Goal: Transaction & Acquisition: Purchase product/service

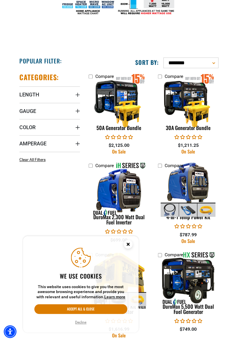
scroll to position [185, 0]
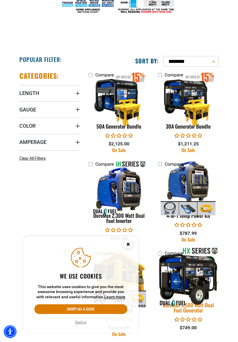
click at [198, 276] on img at bounding box center [189, 277] width 68 height 61
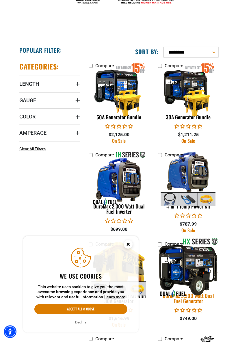
scroll to position [204, 0]
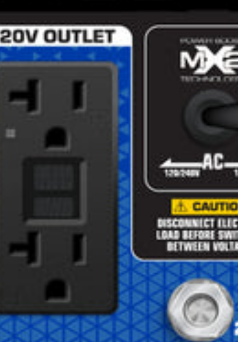
click at [101, 172] on img at bounding box center [119, 162] width 181 height 181
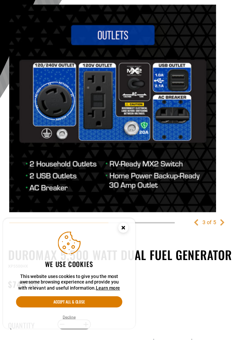
scroll to position [23, 0]
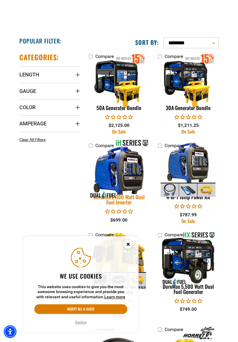
click at [138, 165] on img at bounding box center [119, 169] width 68 height 61
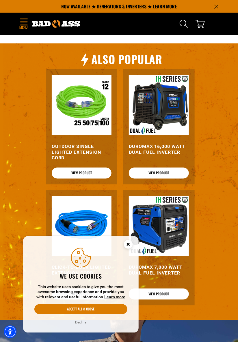
scroll to position [606, 0]
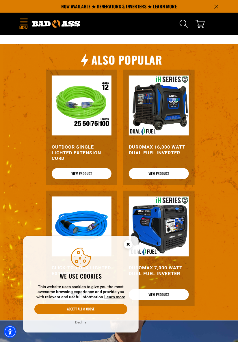
click at [176, 104] on img at bounding box center [159, 106] width 60 height 60
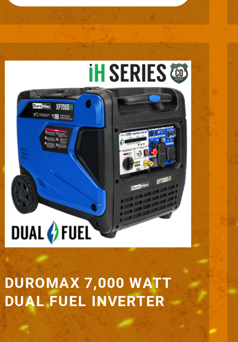
scroll to position [688, 0]
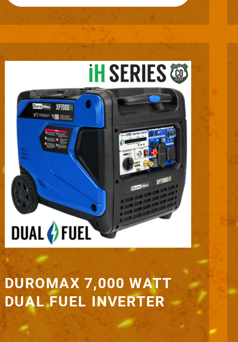
click at [119, 158] on div "DuroMax 11,000 Watt Dual Fuel Inverter View Product DuroMax 9,500 Watt Dual Fue…" at bounding box center [120, 131] width 215 height 242
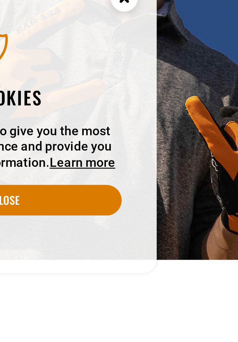
scroll to position [730, 0]
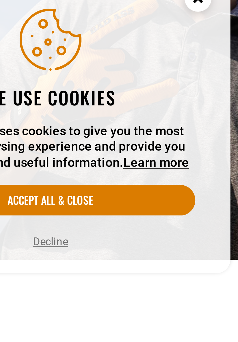
click at [129, 249] on circle "Close this option" at bounding box center [128, 244] width 9 height 9
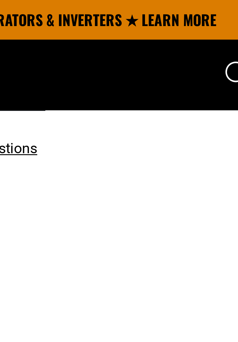
scroll to position [476, 0]
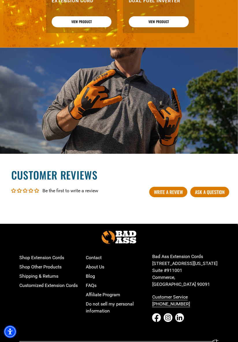
scroll to position [894, 0]
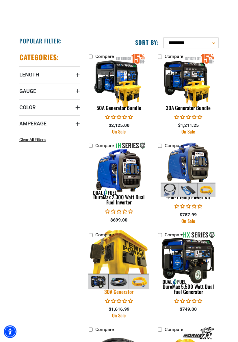
click at [129, 255] on img at bounding box center [119, 258] width 68 height 61
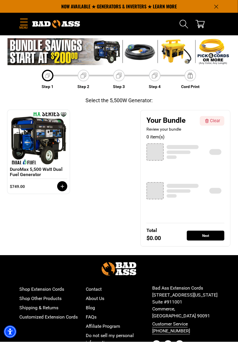
click at [178, 49] on img at bounding box center [119, 51] width 223 height 27
click at [177, 58] on img at bounding box center [119, 51] width 223 height 27
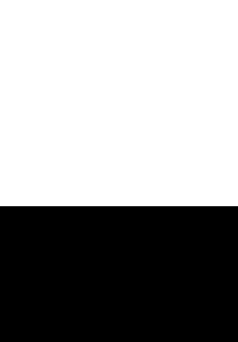
scroll to position [24, 0]
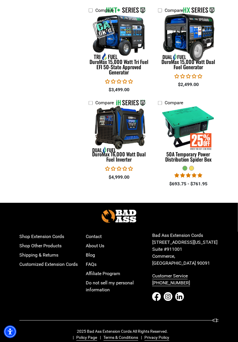
scroll to position [1170, 0]
